Goal: Entertainment & Leisure: Consume media (video, audio)

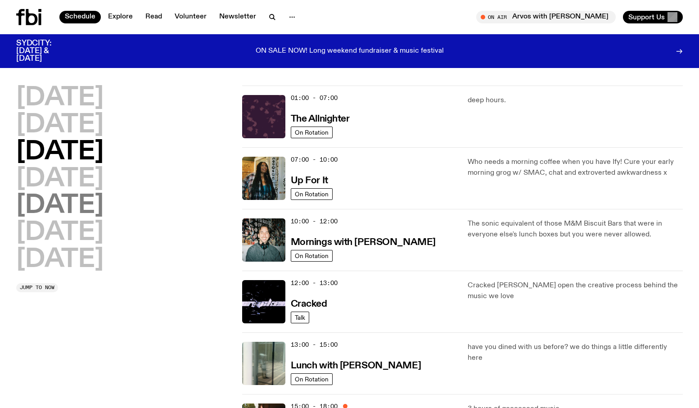
click at [59, 205] on h2 "[DATE]" at bounding box center [59, 205] width 87 height 25
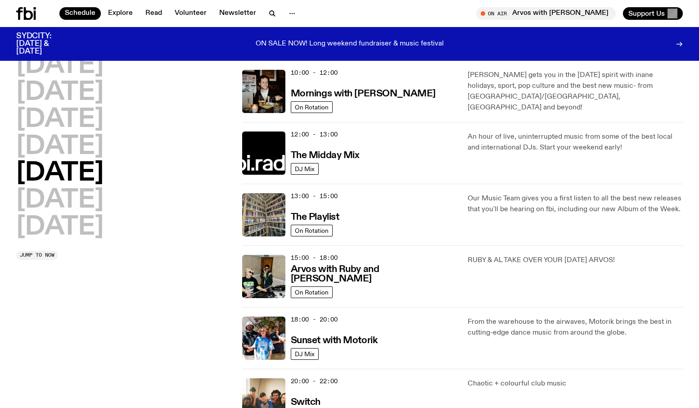
scroll to position [278, 0]
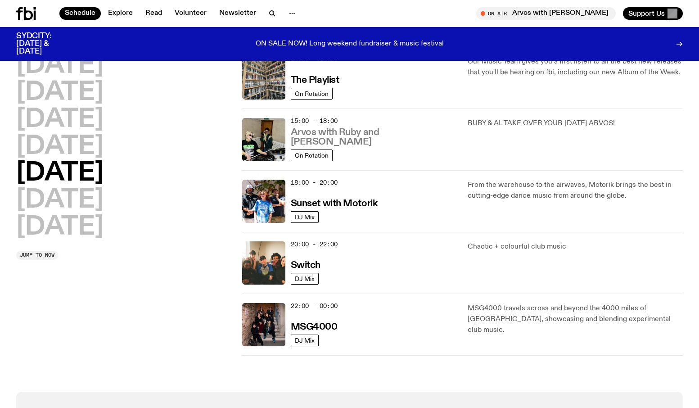
click at [353, 138] on h3 "Arvos with Ruby and [PERSON_NAME]" at bounding box center [374, 137] width 166 height 19
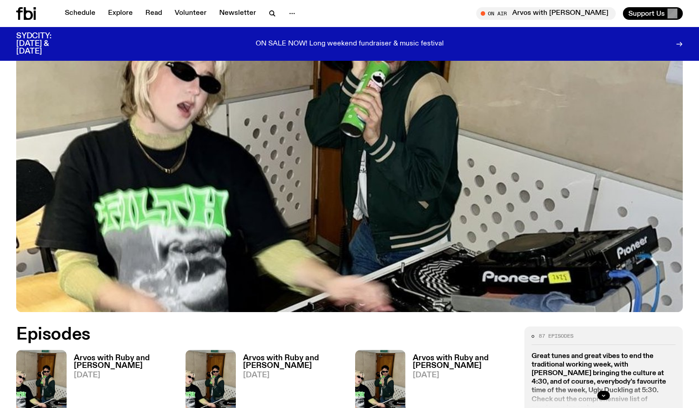
scroll to position [232, 0]
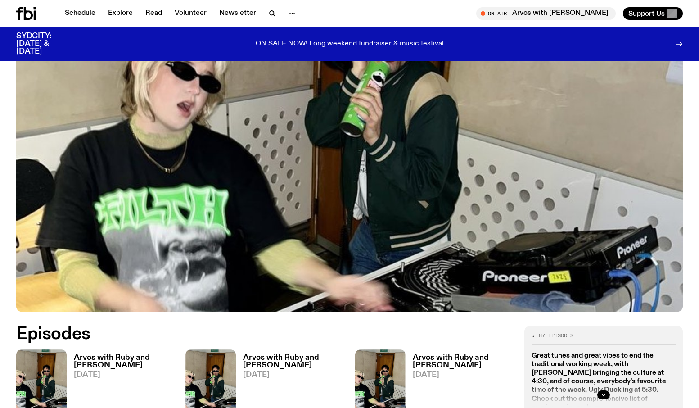
click at [100, 354] on h3 "Arvos with Ruby and [PERSON_NAME]" at bounding box center [124, 361] width 101 height 15
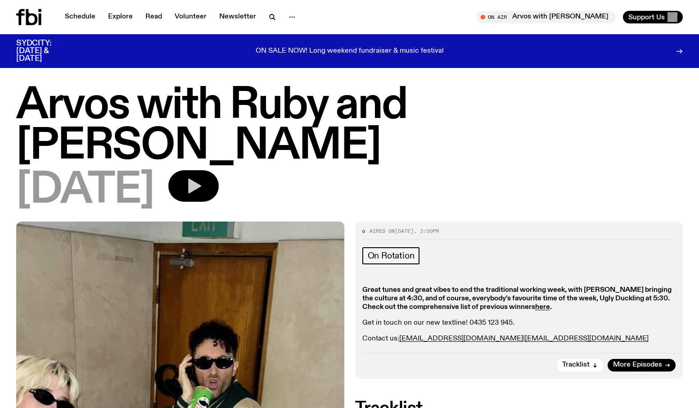
click at [201, 179] on icon "button" at bounding box center [194, 186] width 13 height 15
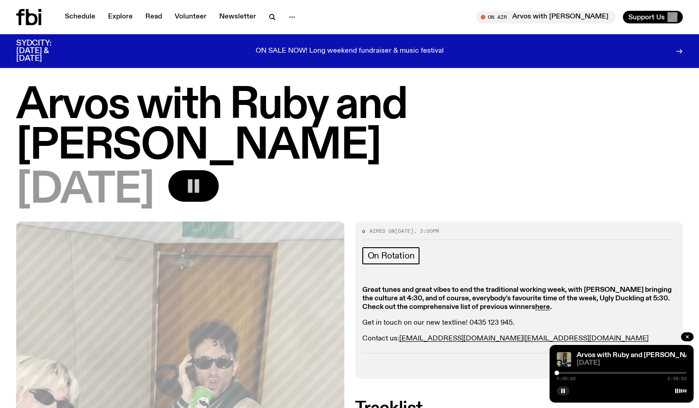
click at [565, 372] on div at bounding box center [622, 373] width 130 height 2
click at [585, 373] on div at bounding box center [622, 373] width 130 height 2
click at [593, 373] on div at bounding box center [622, 373] width 130 height 2
click at [597, 373] on div at bounding box center [622, 373] width 130 height 2
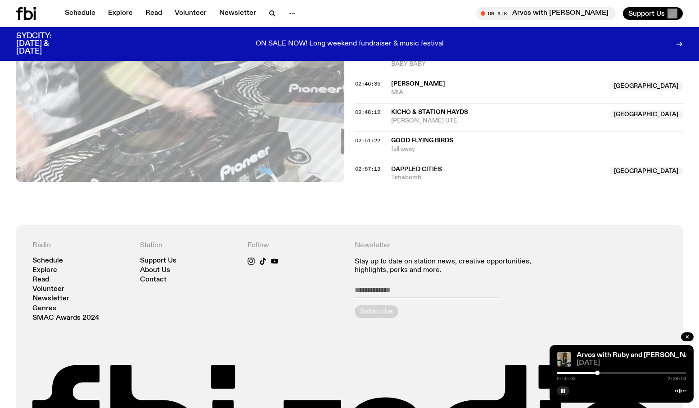
scroll to position [1276, 0]
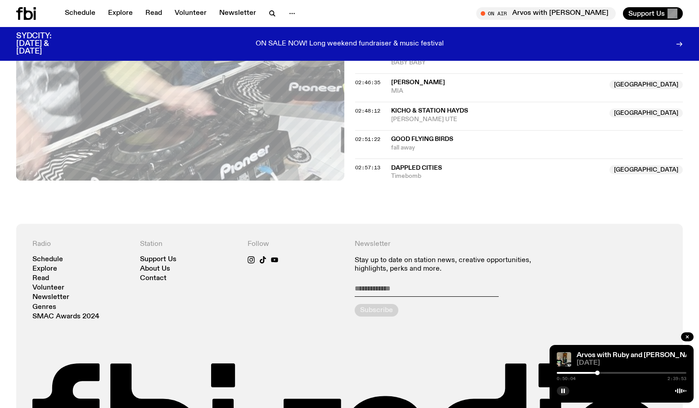
click at [601, 372] on div at bounding box center [622, 373] width 130 height 2
click at [604, 373] on div at bounding box center [622, 373] width 130 height 2
click at [607, 372] on div at bounding box center [622, 373] width 130 height 2
click at [611, 372] on div at bounding box center [622, 373] width 130 height 2
click at [614, 372] on div at bounding box center [622, 373] width 130 height 2
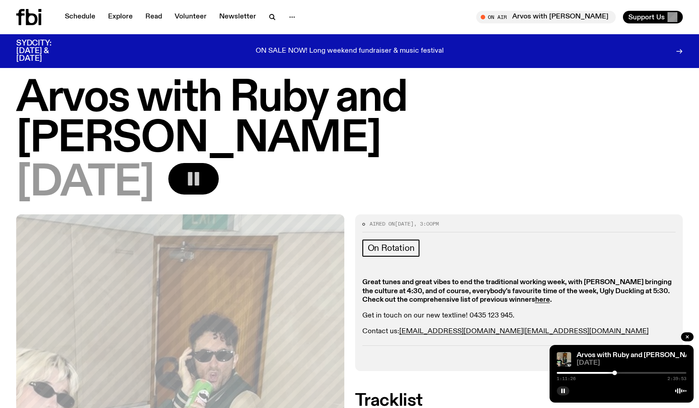
scroll to position [0, 0]
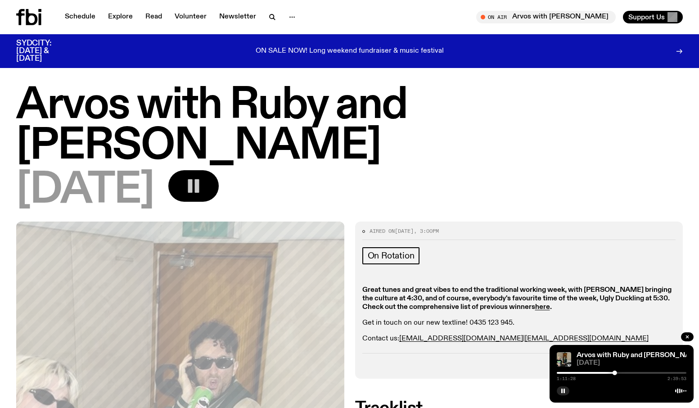
click at [617, 373] on div at bounding box center [622, 373] width 130 height 2
click at [621, 372] on div at bounding box center [622, 373] width 130 height 2
click at [624, 372] on div at bounding box center [622, 373] width 130 height 2
click at [627, 372] on div at bounding box center [622, 373] width 130 height 2
click at [631, 372] on div at bounding box center [622, 373] width 130 height 2
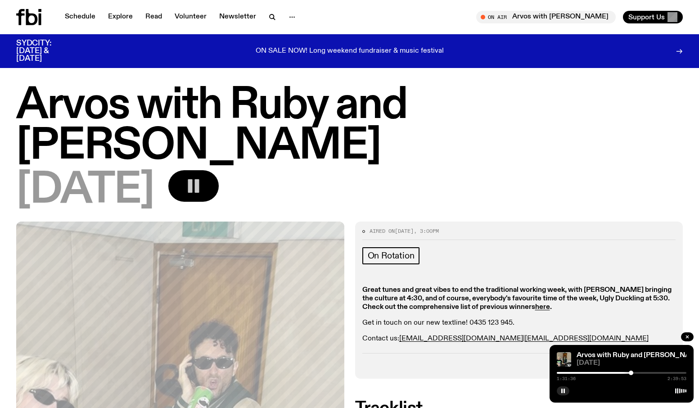
click at [634, 372] on div at bounding box center [622, 373] width 130 height 2
click at [636, 372] on div at bounding box center [622, 373] width 130 height 2
click at [639, 372] on div at bounding box center [622, 373] width 130 height 2
click at [642, 372] on div at bounding box center [622, 373] width 130 height 2
click at [644, 372] on div at bounding box center [622, 373] width 130 height 2
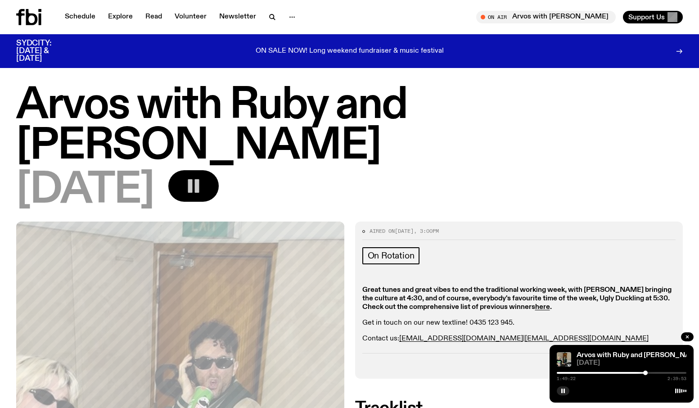
click at [645, 372] on div at bounding box center [645, 372] width 4 height 4
click at [646, 372] on div at bounding box center [646, 372] width 4 height 4
click at [648, 372] on div at bounding box center [622, 373] width 130 height 2
click at [651, 372] on div at bounding box center [622, 373] width 130 height 2
click at [653, 372] on div at bounding box center [622, 373] width 130 height 2
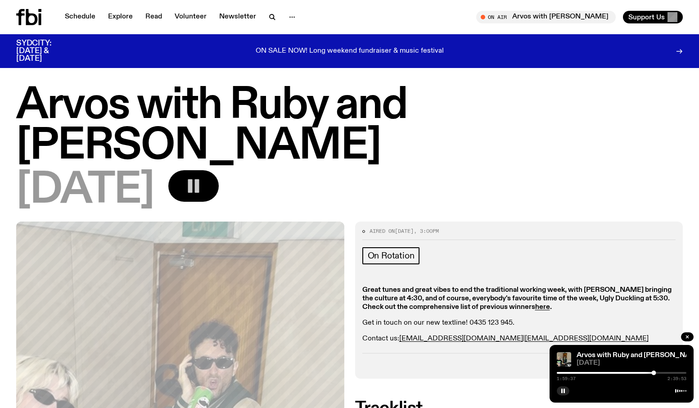
click at [656, 373] on div "1:59:37 2:39:53" at bounding box center [622, 375] width 130 height 11
click at [656, 373] on div "1:59:38 2:39:53" at bounding box center [622, 375] width 130 height 11
click at [656, 373] on div at bounding box center [622, 373] width 130 height 2
click at [659, 372] on div at bounding box center [622, 373] width 130 height 2
click at [657, 372] on div at bounding box center [658, 372] width 4 height 4
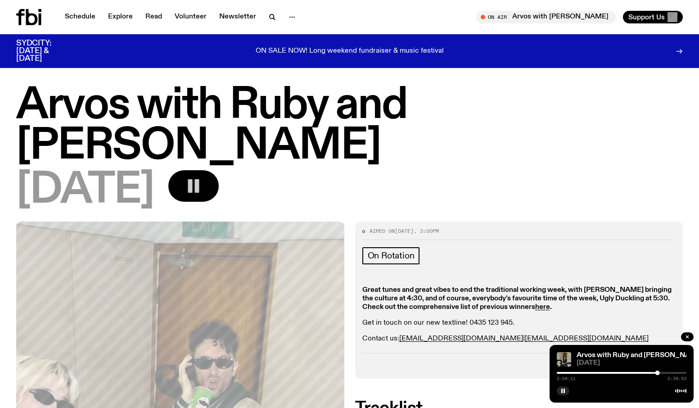
click at [660, 373] on div at bounding box center [622, 373] width 130 height 2
click at [662, 373] on div at bounding box center [622, 373] width 130 height 2
click at [663, 372] on div at bounding box center [663, 372] width 4 height 4
click at [665, 372] on div at bounding box center [663, 372] width 4 height 4
click at [667, 372] on div at bounding box center [665, 372] width 4 height 4
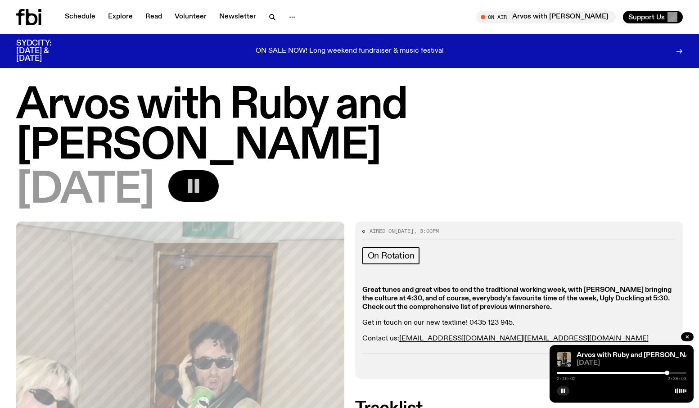
click at [668, 372] on div at bounding box center [667, 372] width 4 height 4
click at [670, 372] on div at bounding box center [668, 372] width 4 height 4
click at [672, 372] on div at bounding box center [672, 372] width 4 height 4
click at [674, 372] on div at bounding box center [622, 373] width 130 height 2
click at [678, 372] on div at bounding box center [622, 373] width 130 height 2
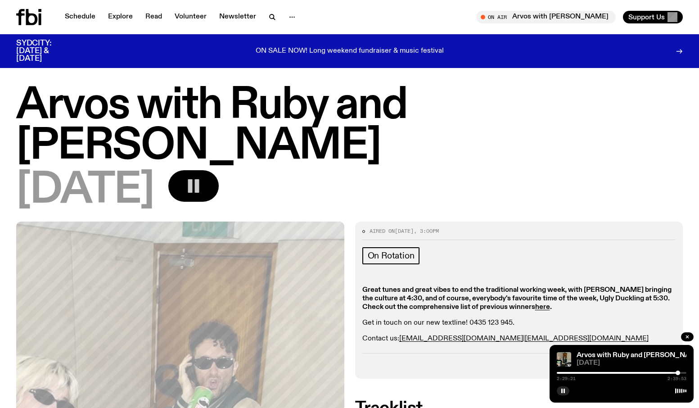
click at [682, 372] on div at bounding box center [622, 373] width 130 height 2
click at [199, 179] on rect "button" at bounding box center [197, 185] width 4 height 13
